Goal: Task Accomplishment & Management: Complete application form

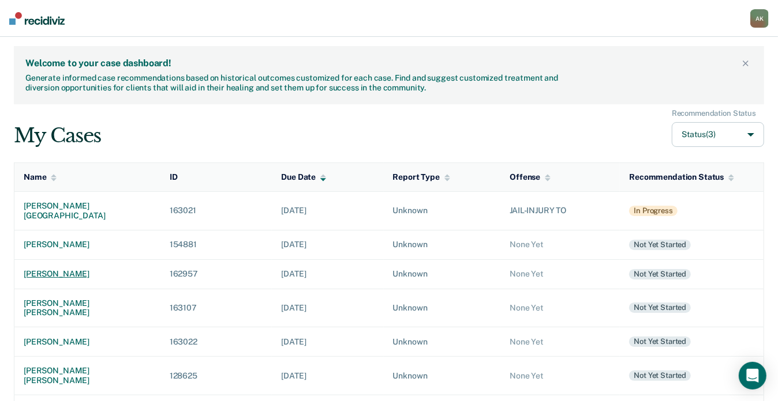
click at [64, 269] on div "[PERSON_NAME]" at bounding box center [87, 274] width 127 height 10
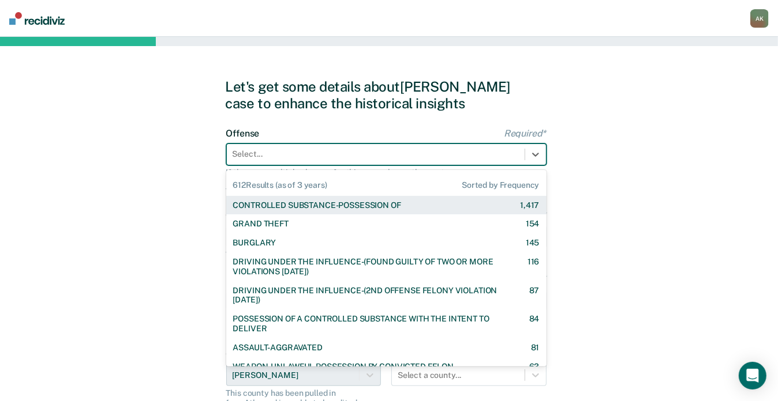
click at [454, 158] on div at bounding box center [375, 154] width 286 height 12
click at [331, 201] on div "CONTROLLED SUBSTANCE-POSSESSION OF" at bounding box center [317, 206] width 168 height 10
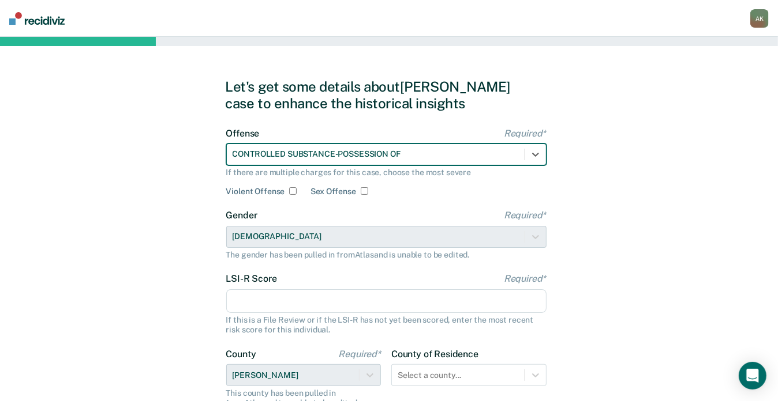
click at [269, 303] on input "LSI-R Score Required*" at bounding box center [386, 302] width 320 height 24
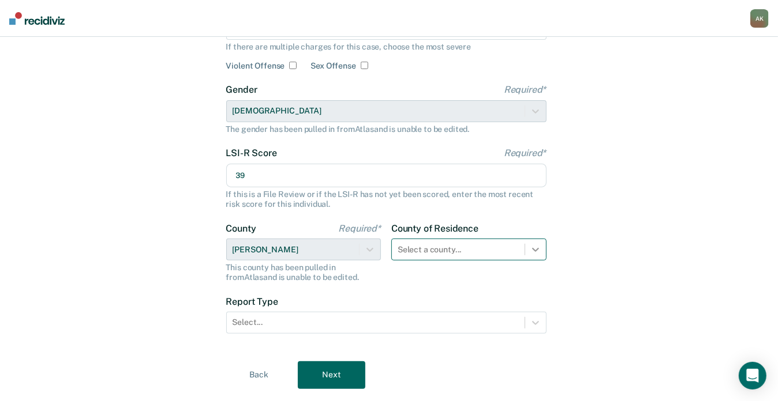
type input "39"
click at [527, 252] on div "Select a county..." at bounding box center [468, 250] width 155 height 22
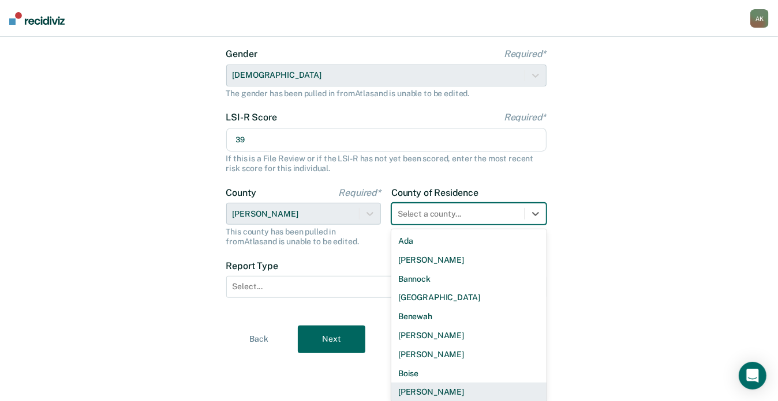
click at [421, 384] on div "[PERSON_NAME]" at bounding box center [468, 392] width 155 height 19
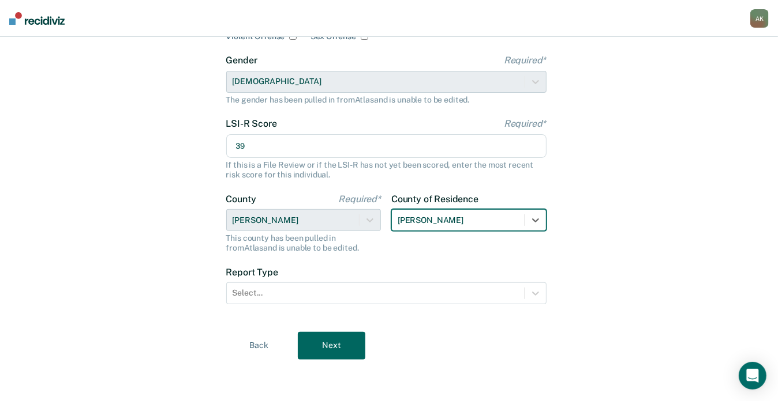
scroll to position [155, 0]
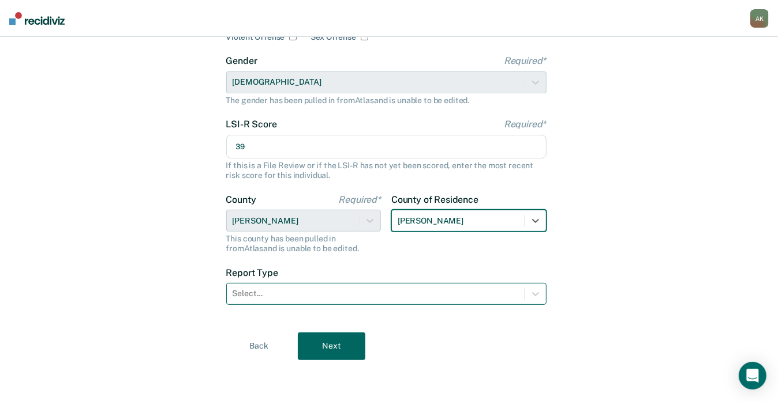
click at [370, 298] on div at bounding box center [375, 294] width 286 height 12
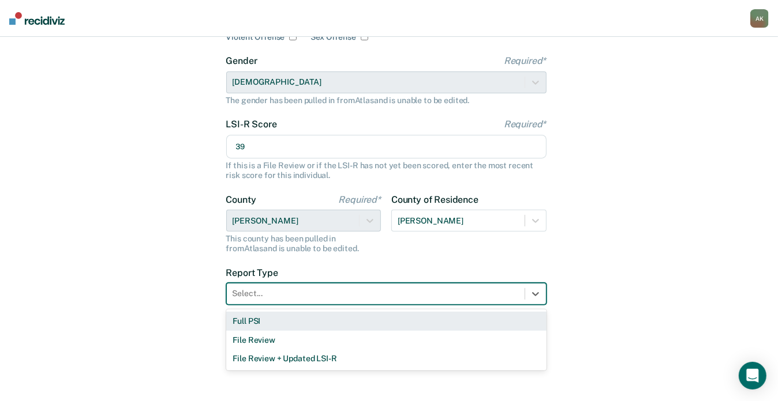
click at [282, 321] on div "Full PSI" at bounding box center [386, 321] width 320 height 19
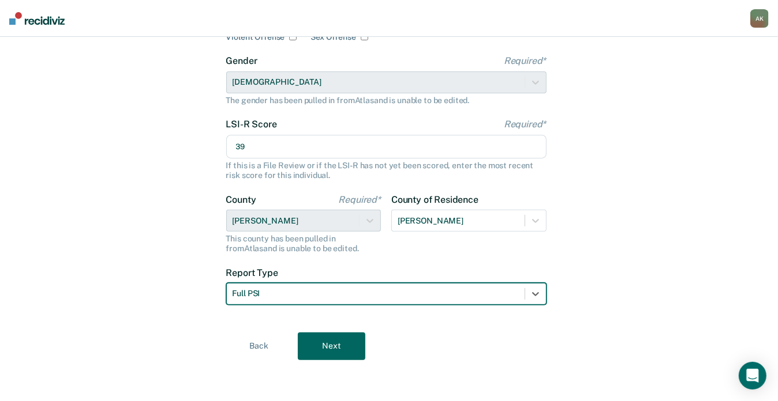
click at [314, 352] on button "Next" at bounding box center [331, 347] width 67 height 28
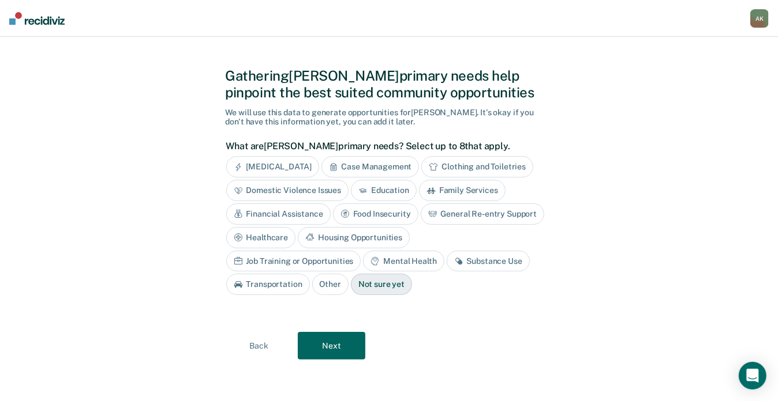
scroll to position [9, 0]
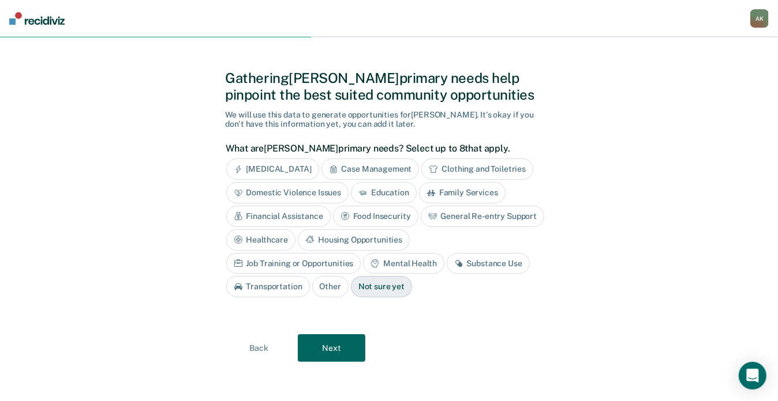
click at [446, 261] on div "Substance Use" at bounding box center [487, 263] width 83 height 21
click at [361, 253] on div "Job Training or Opportunities" at bounding box center [293, 263] width 135 height 21
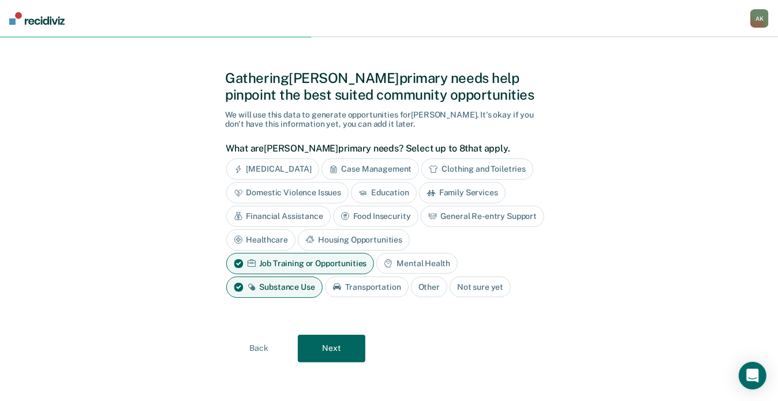
click at [338, 168] on icon at bounding box center [333, 169] width 9 height 9
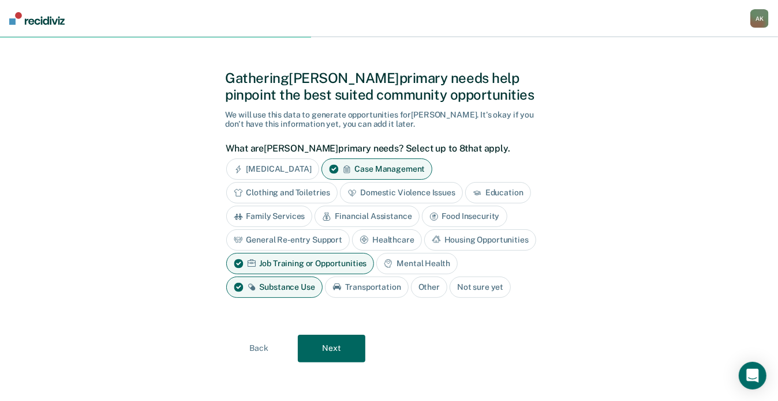
click at [336, 342] on button "Next" at bounding box center [331, 349] width 67 height 28
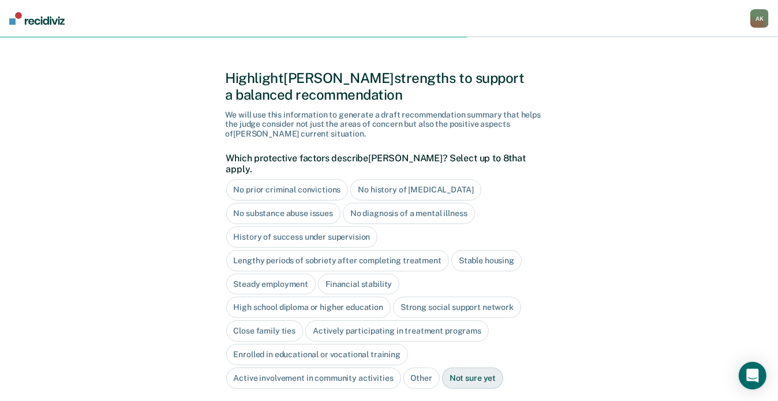
click at [449, 368] on div "Not sure yet" at bounding box center [472, 378] width 61 height 21
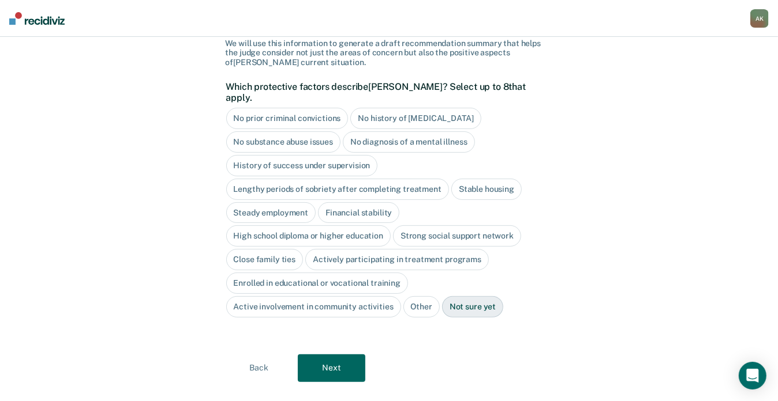
click at [327, 362] on button "Next" at bounding box center [331, 369] width 67 height 28
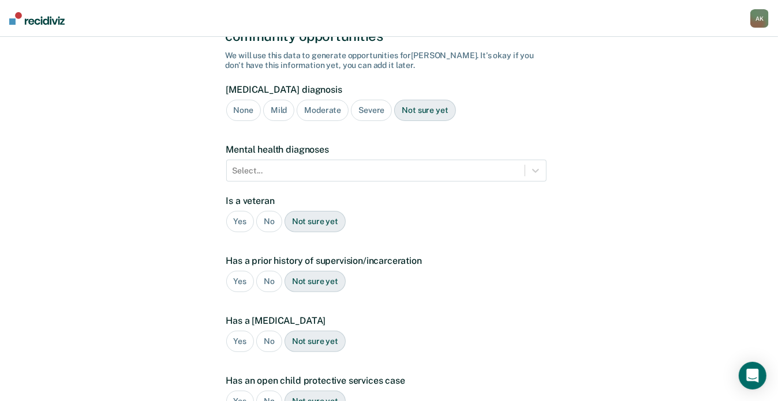
scroll to position [87, 0]
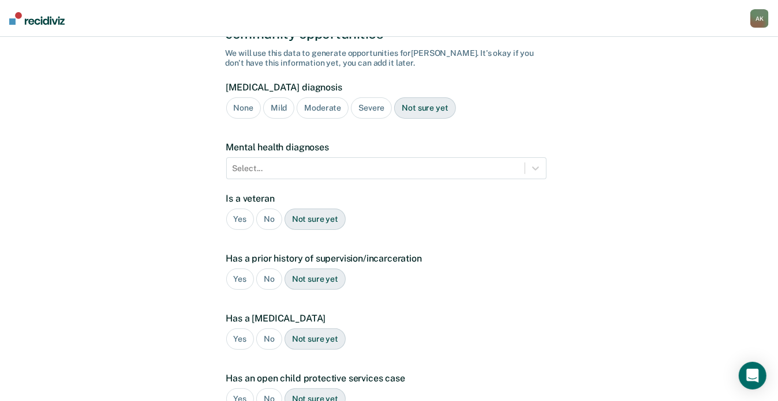
click at [373, 97] on div "Severe" at bounding box center [371, 107] width 41 height 21
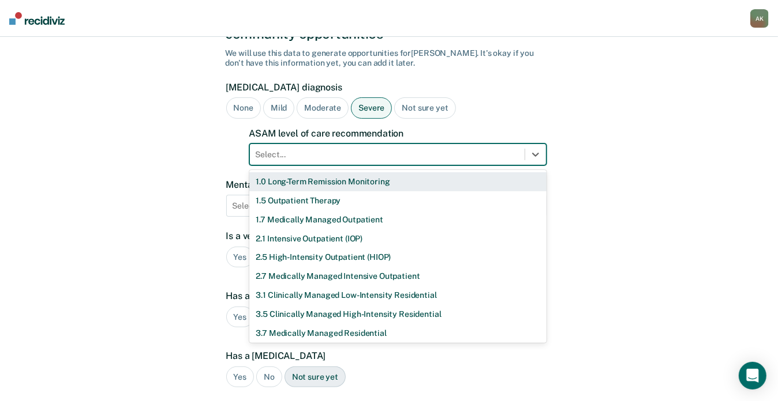
click at [290, 149] on div at bounding box center [387, 155] width 263 height 12
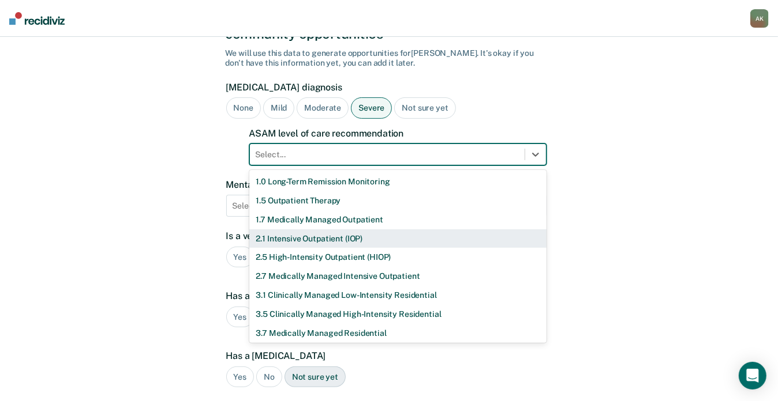
click at [286, 230] on div "2.1 Intensive Outpatient (IOP)" at bounding box center [397, 239] width 297 height 19
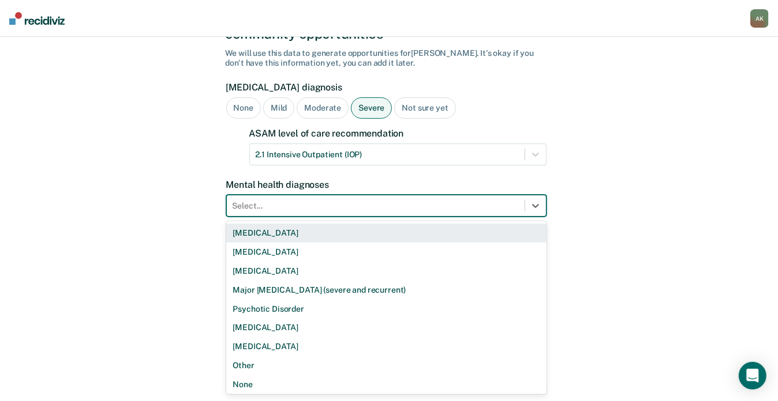
click at [286, 200] on div at bounding box center [375, 206] width 286 height 12
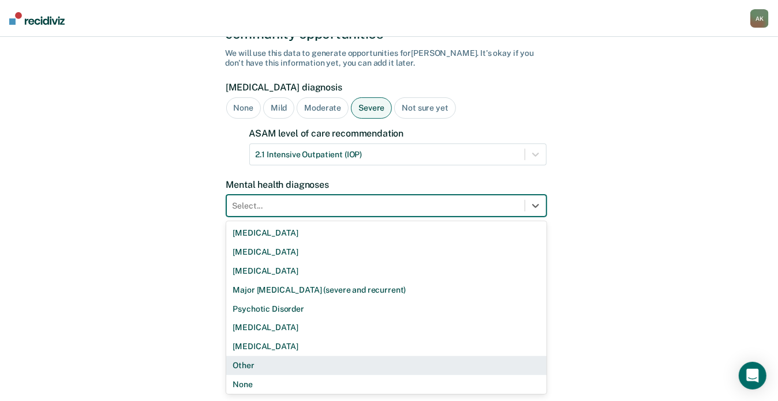
click at [245, 356] on div "Other" at bounding box center [386, 365] width 320 height 19
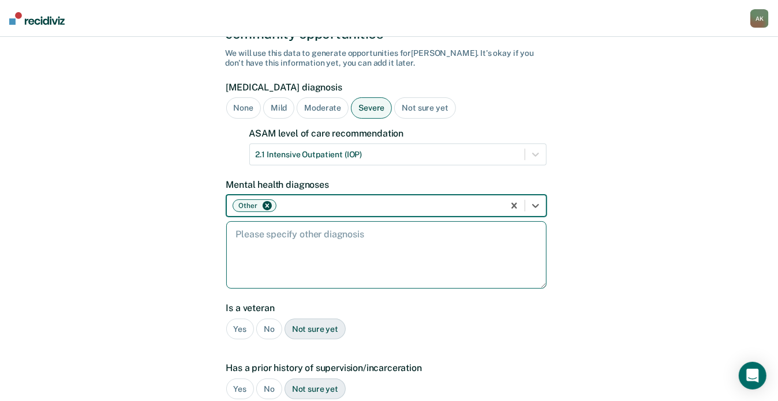
click at [311, 246] on textarea at bounding box center [386, 255] width 320 height 67
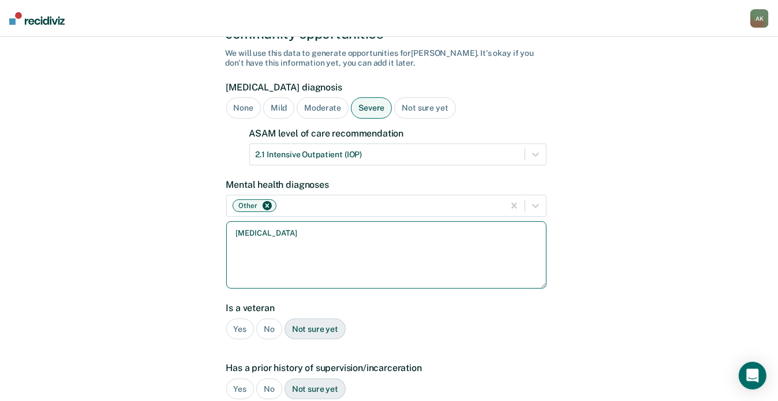
type textarea "[MEDICAL_DATA]"
click at [264, 319] on div "No" at bounding box center [269, 329] width 26 height 21
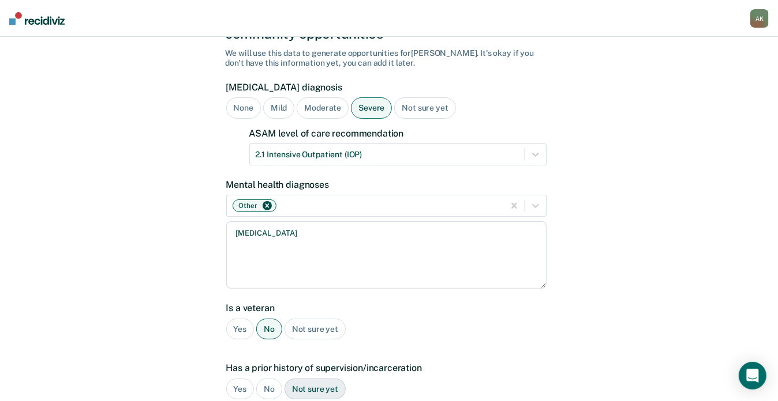
click at [244, 379] on div "Yes" at bounding box center [240, 389] width 28 height 21
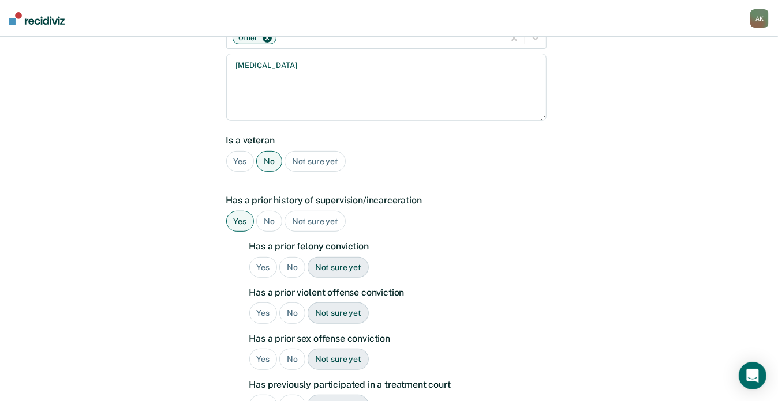
scroll to position [263, 0]
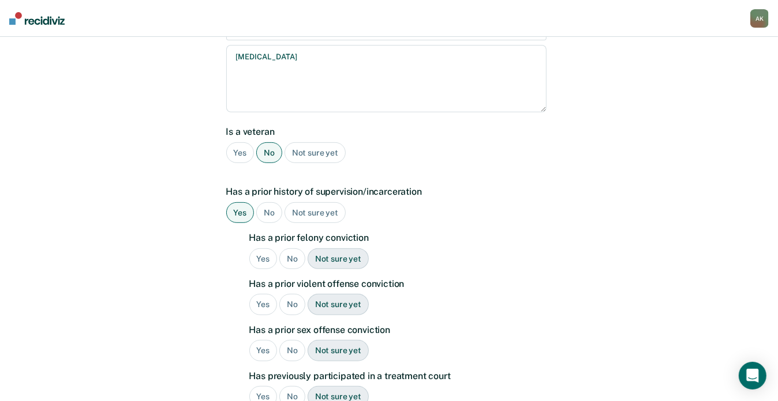
click at [288, 249] on div "No" at bounding box center [292, 259] width 26 height 21
click at [264, 294] on div "Yes" at bounding box center [263, 304] width 28 height 21
click at [291, 340] on div "No" at bounding box center [292, 350] width 26 height 21
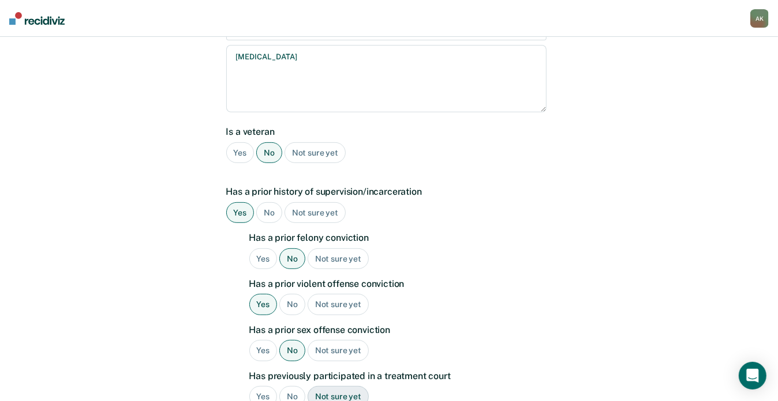
click at [291, 386] on div "No" at bounding box center [292, 396] width 26 height 21
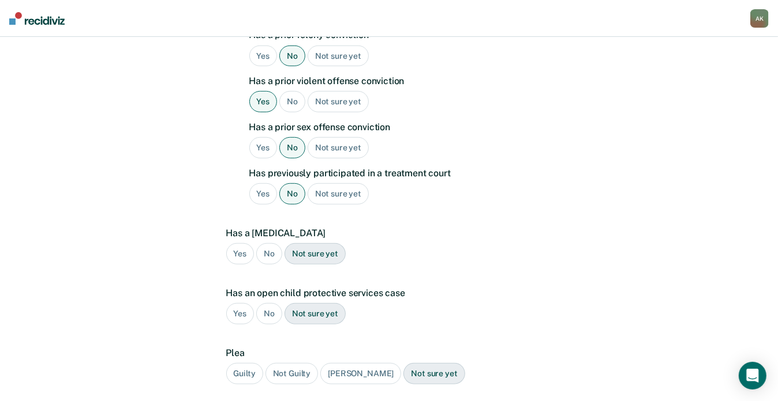
scroll to position [473, 0]
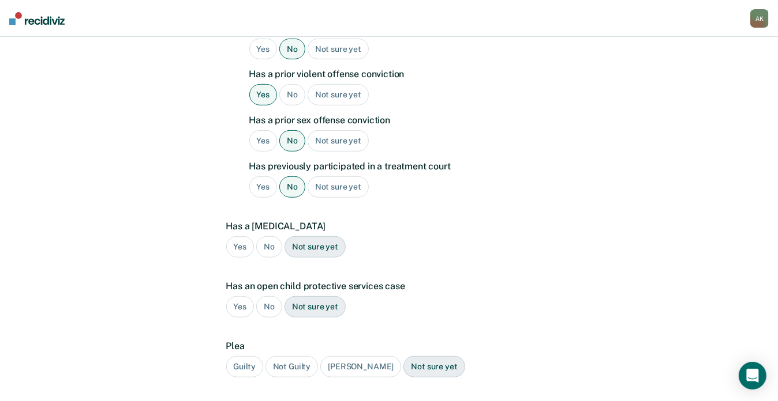
click at [261, 237] on div "No" at bounding box center [269, 247] width 26 height 21
click at [261, 296] on div "No" at bounding box center [269, 306] width 26 height 21
click at [241, 356] on div "Guilty" at bounding box center [244, 366] width 37 height 21
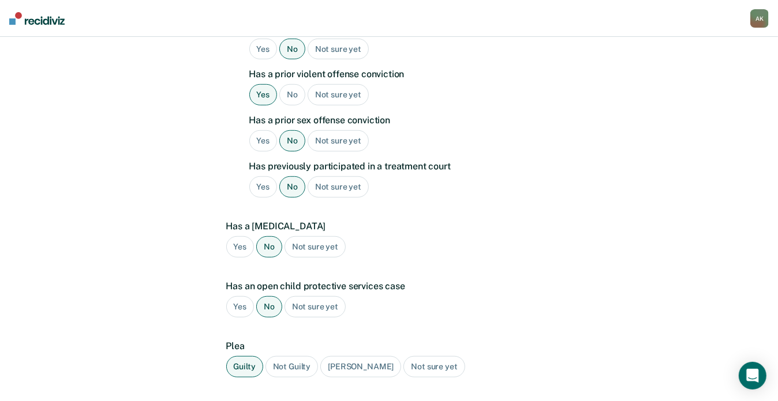
scroll to position [536, 0]
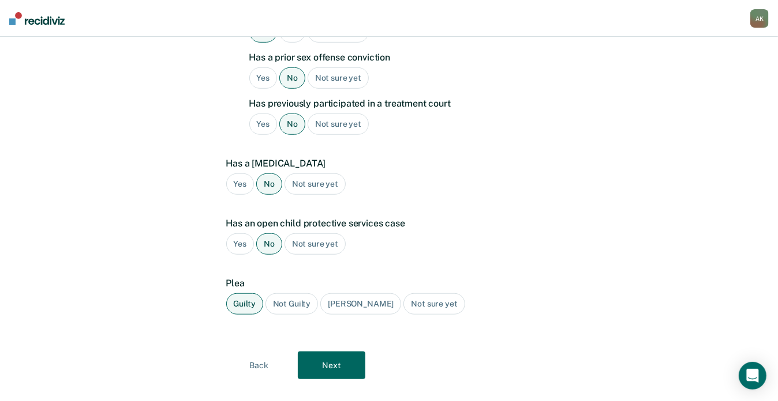
click at [333, 352] on button "Next" at bounding box center [331, 366] width 67 height 28
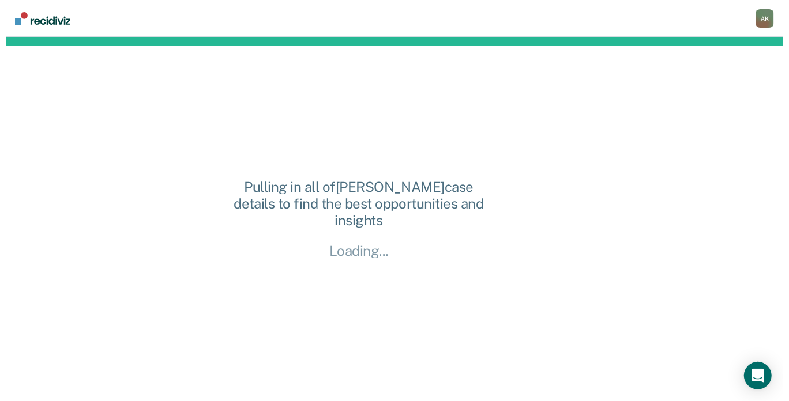
scroll to position [0, 0]
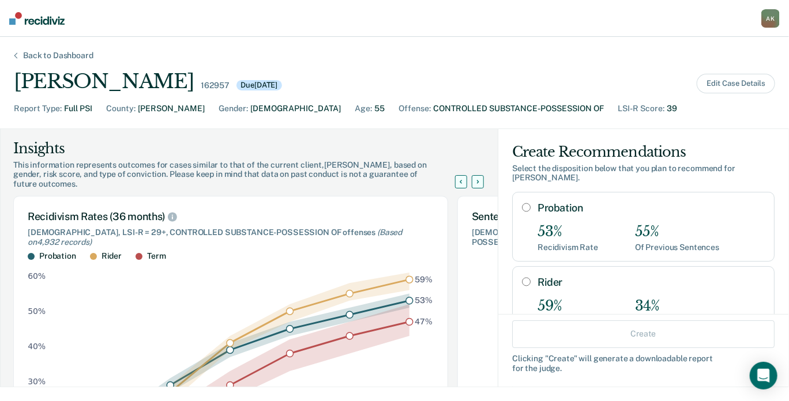
click at [522, 281] on input "Rider" at bounding box center [526, 281] width 9 height 9
radio input "true"
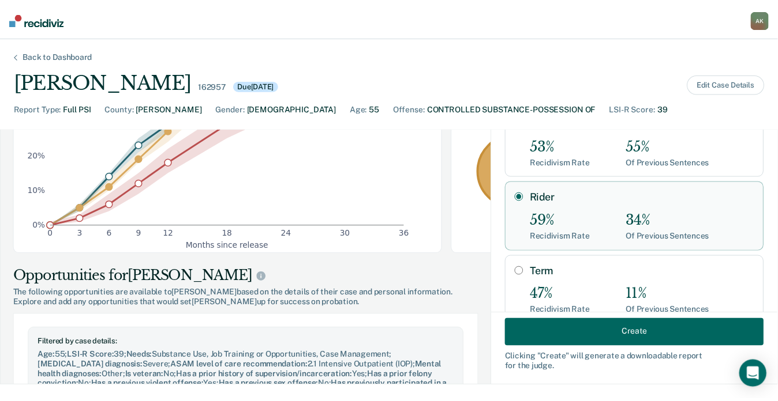
scroll to position [277, 0]
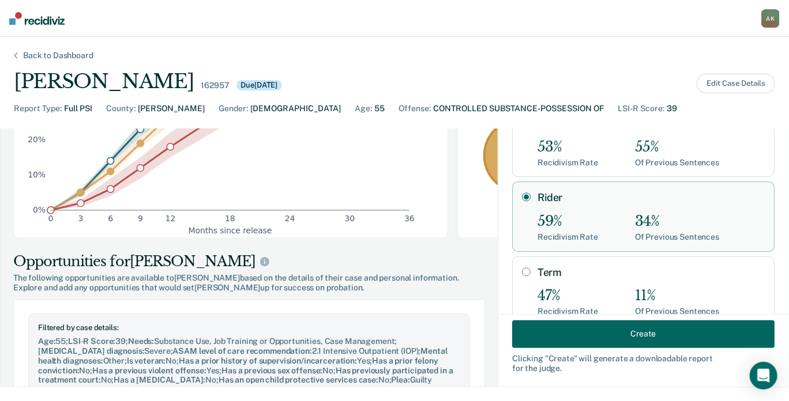
click at [657, 335] on button "Create" at bounding box center [643, 334] width 262 height 28
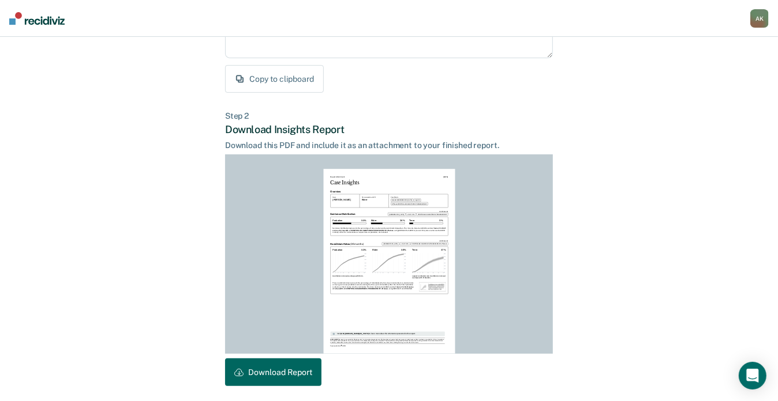
scroll to position [256, 0]
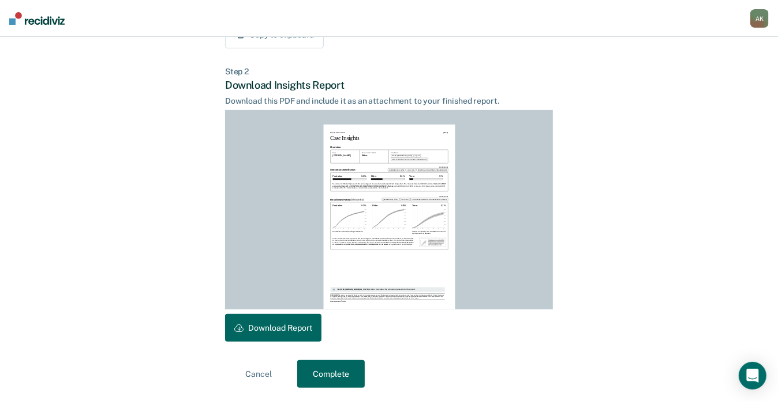
click at [280, 322] on button "Download Report" at bounding box center [273, 328] width 96 height 28
